Goal: Information Seeking & Learning: Compare options

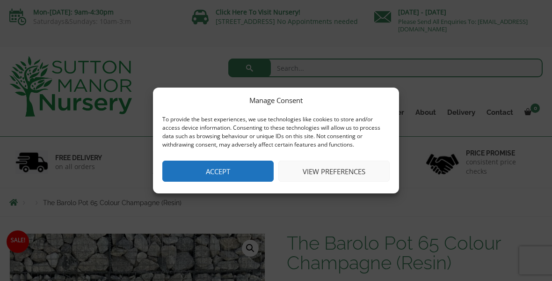
click at [243, 174] on button "Accept" at bounding box center [217, 170] width 111 height 21
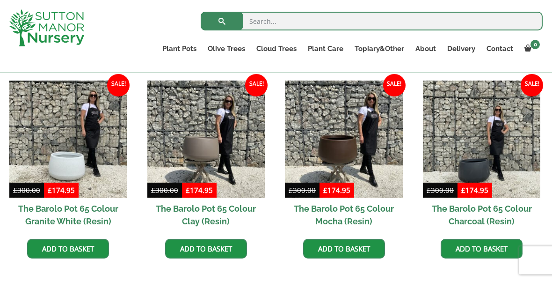
scroll to position [768, 0]
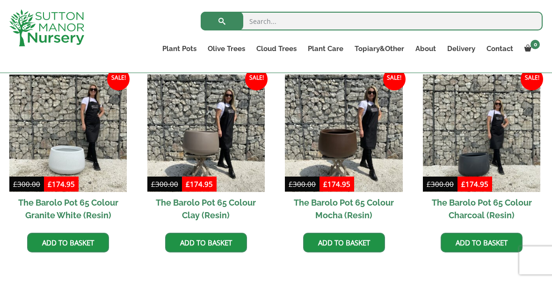
click at [77, 160] on img at bounding box center [67, 132] width 117 height 117
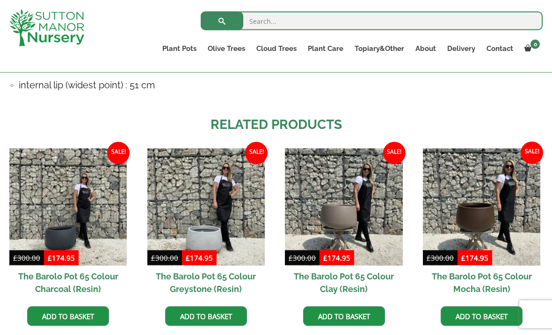
scroll to position [693, 0]
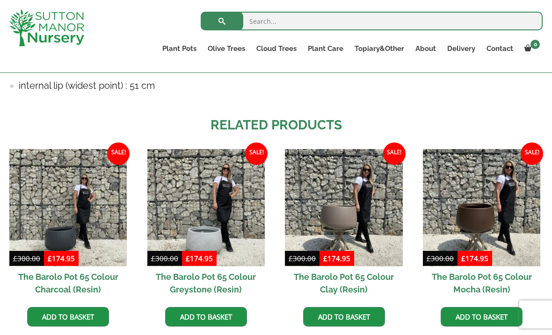
click at [196, 214] on img at bounding box center [205, 207] width 117 height 117
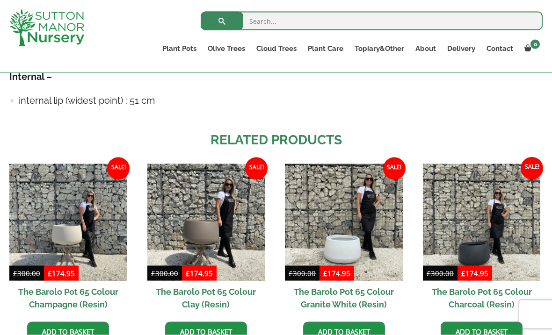
scroll to position [682, 0]
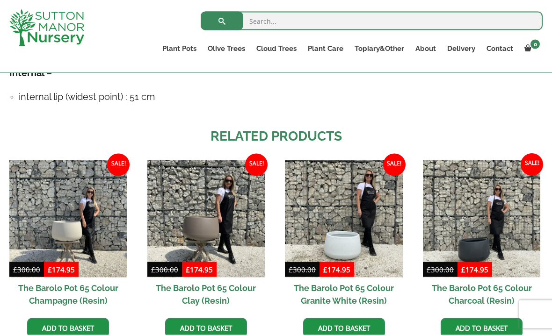
click at [65, 215] on img at bounding box center [67, 218] width 117 height 117
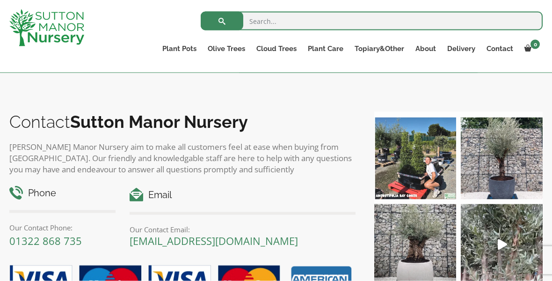
scroll to position [1025, 0]
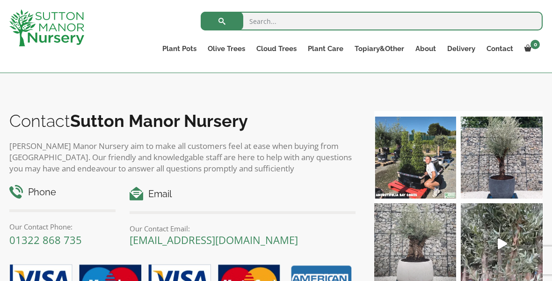
click at [408, 247] on img at bounding box center [415, 244] width 82 height 82
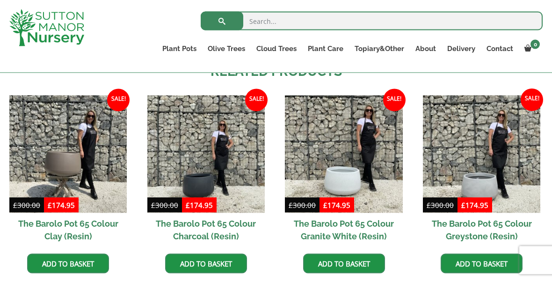
scroll to position [748, 0]
